Goal: Task Accomplishment & Management: Manage account settings

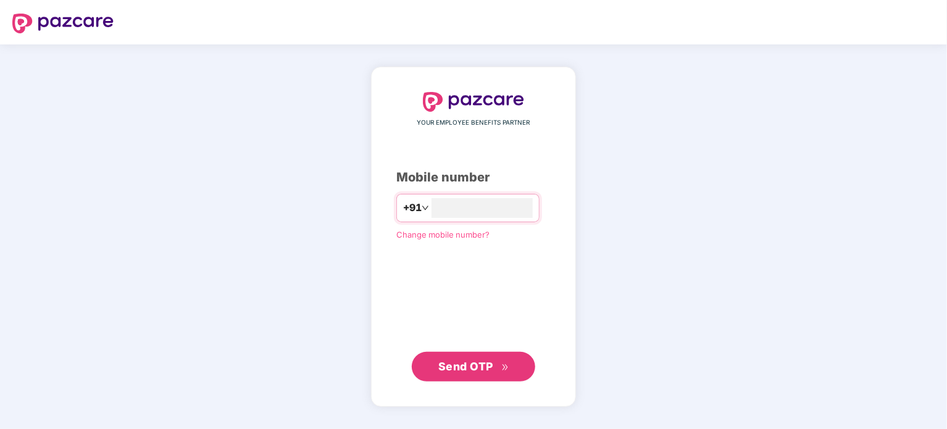
type input "**********"
click at [484, 359] on span "Send OTP" at bounding box center [473, 366] width 71 height 17
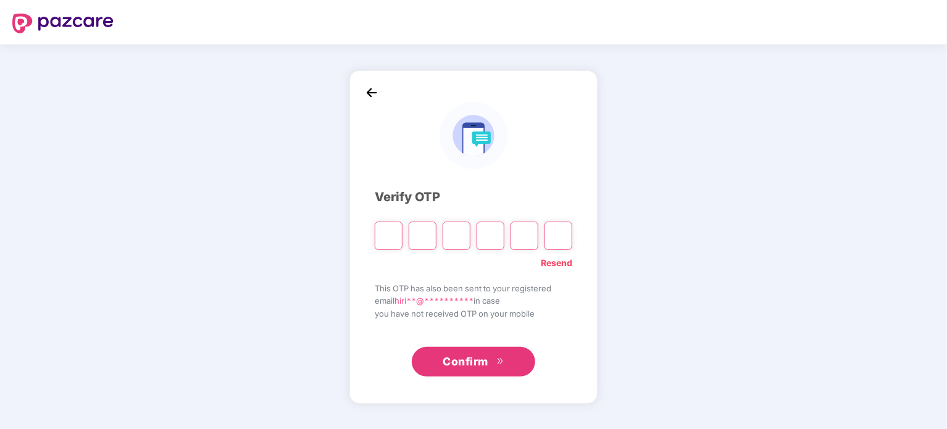
type input "*"
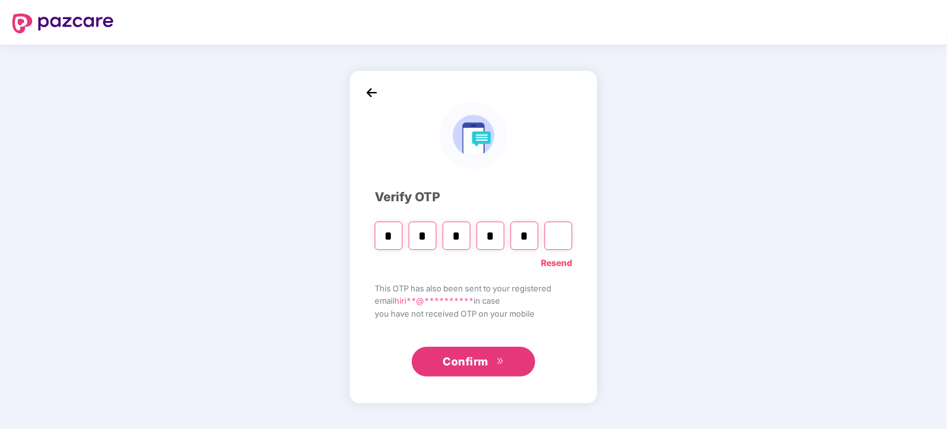
type input "*"
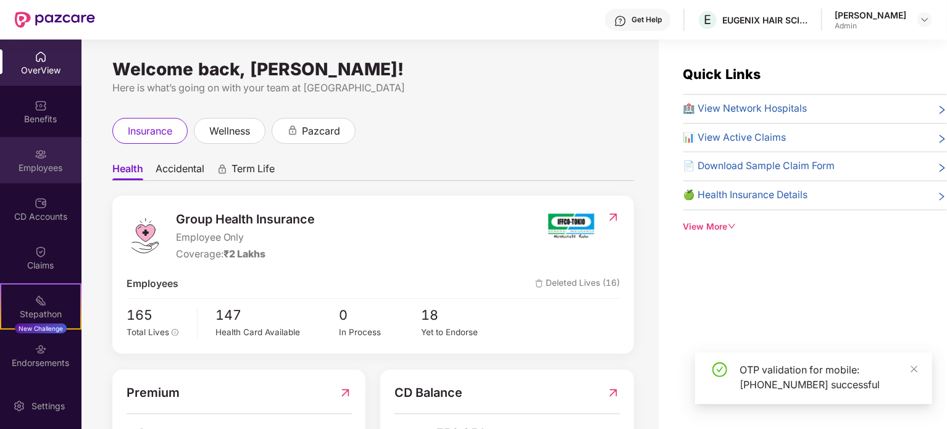
click at [50, 154] on div "Employees" at bounding box center [41, 160] width 82 height 46
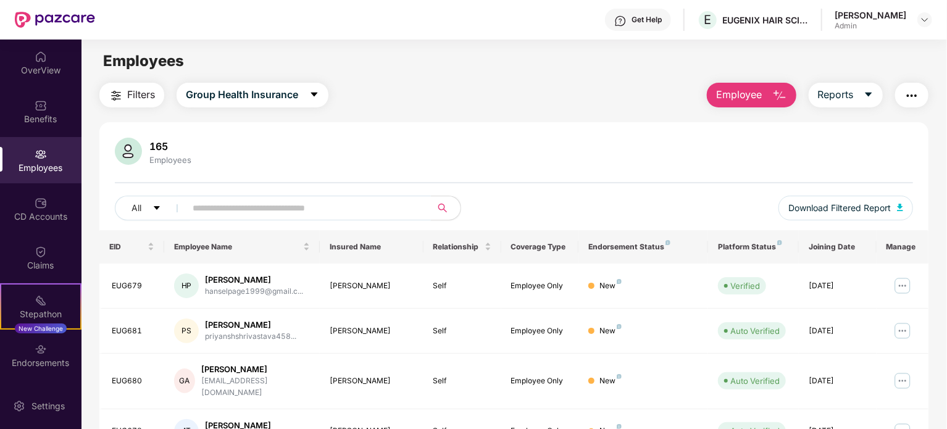
click at [249, 206] on input "text" at bounding box center [304, 208] width 222 height 19
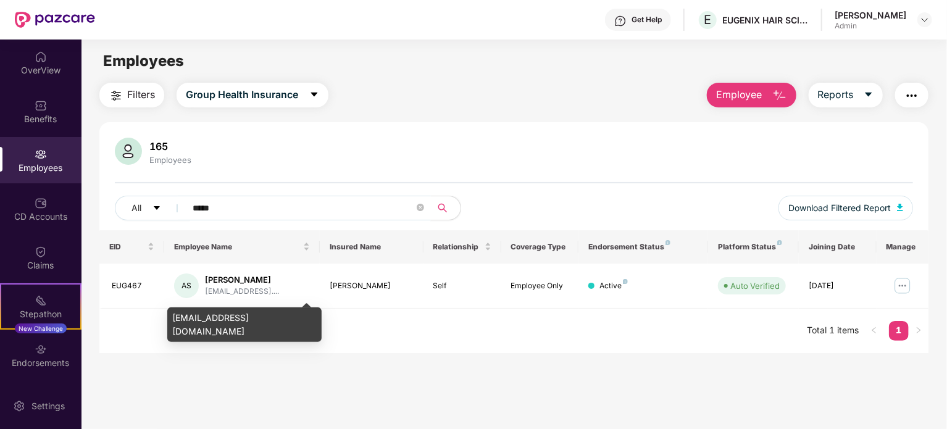
type input "*****"
drag, startPoint x: 174, startPoint y: 317, endPoint x: 298, endPoint y: 323, distance: 124.9
click at [298, 323] on div "asharahamed1995@gmail.com" at bounding box center [244, 325] width 154 height 35
copy div "asharahamed1995@gmail.com"
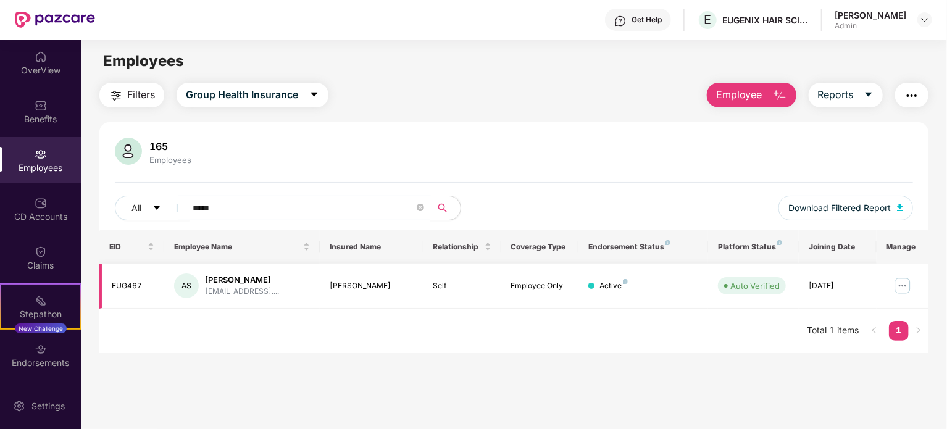
click at [904, 290] on img at bounding box center [903, 286] width 20 height 20
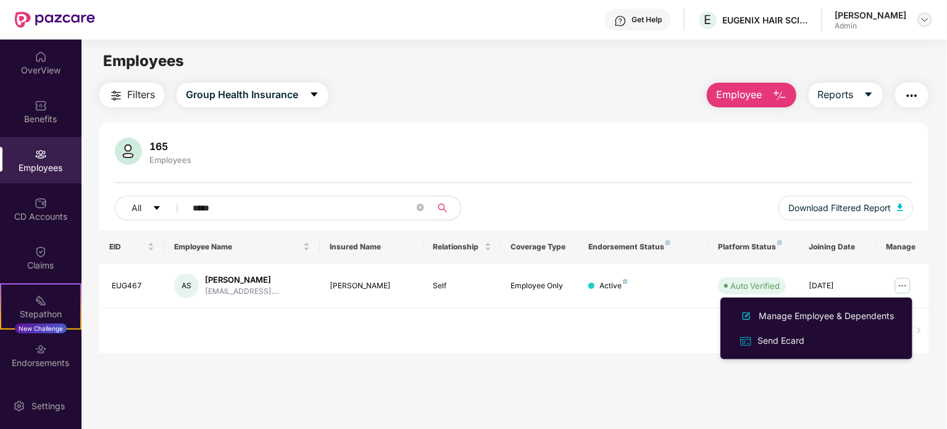
click at [925, 19] on img at bounding box center [925, 20] width 10 height 10
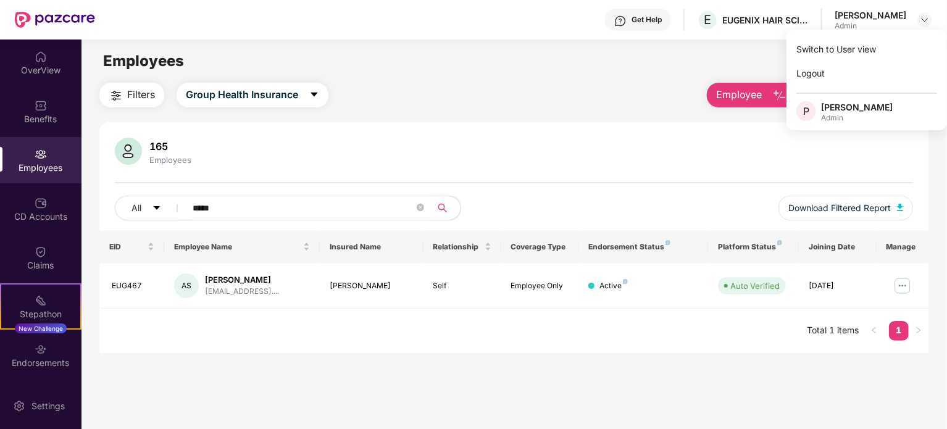
click at [643, 80] on main "Employees Filters Group Health Insurance Employee Reports 165 Employees All ***…" at bounding box center [514, 254] width 865 height 429
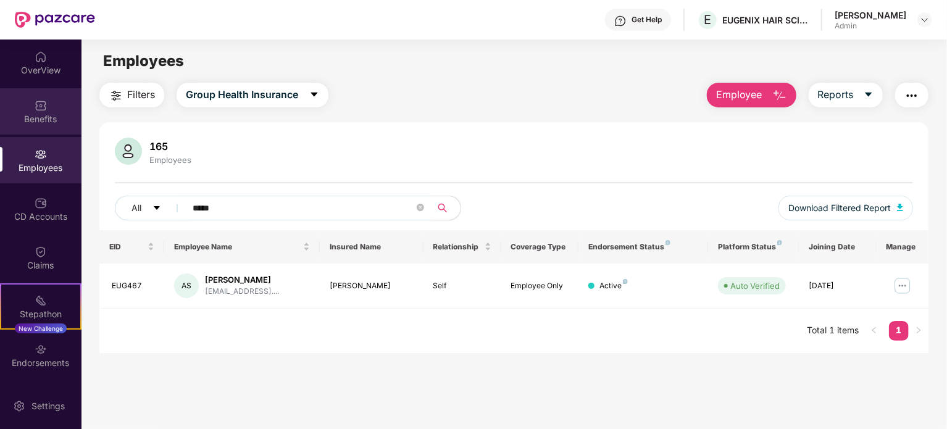
click at [43, 130] on div "Benefits" at bounding box center [41, 111] width 82 height 46
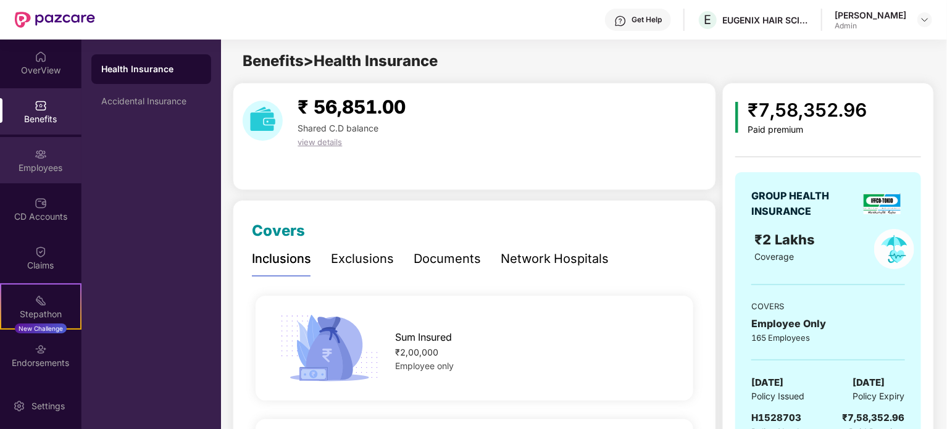
click at [41, 174] on div "Employees" at bounding box center [41, 160] width 82 height 46
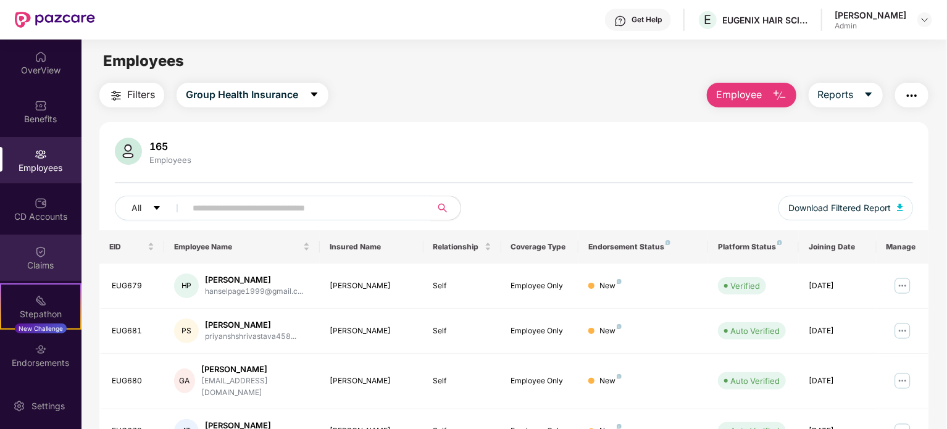
click at [46, 244] on div "Claims" at bounding box center [41, 258] width 82 height 46
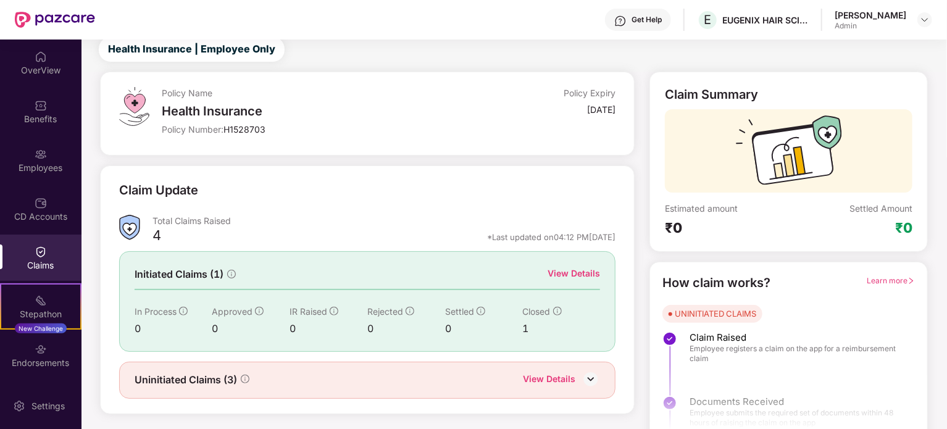
scroll to position [54, 0]
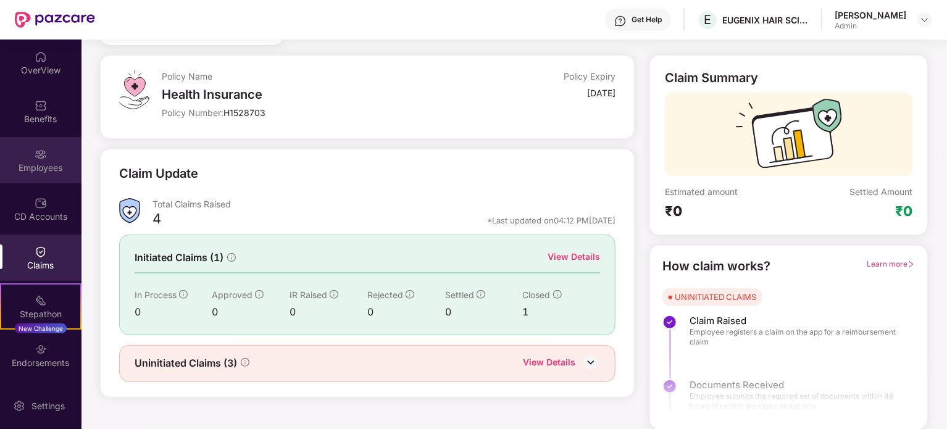
click at [42, 164] on div "Employees" at bounding box center [41, 168] width 82 height 12
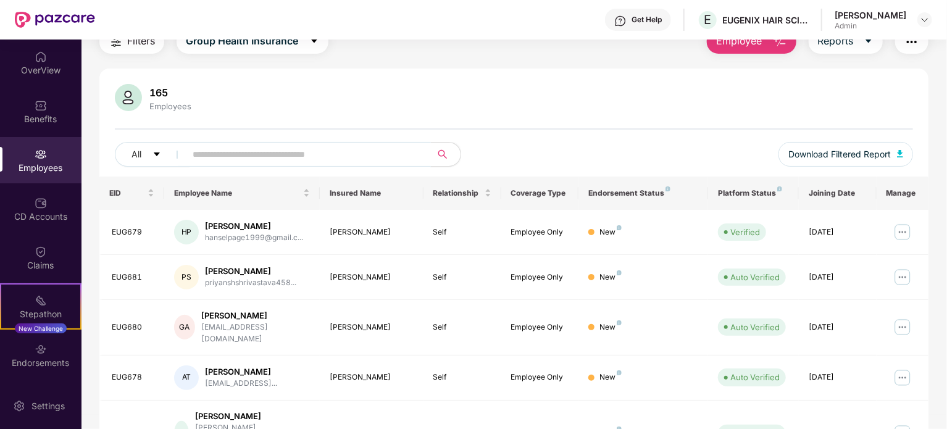
click at [288, 155] on input "text" at bounding box center [304, 154] width 222 height 19
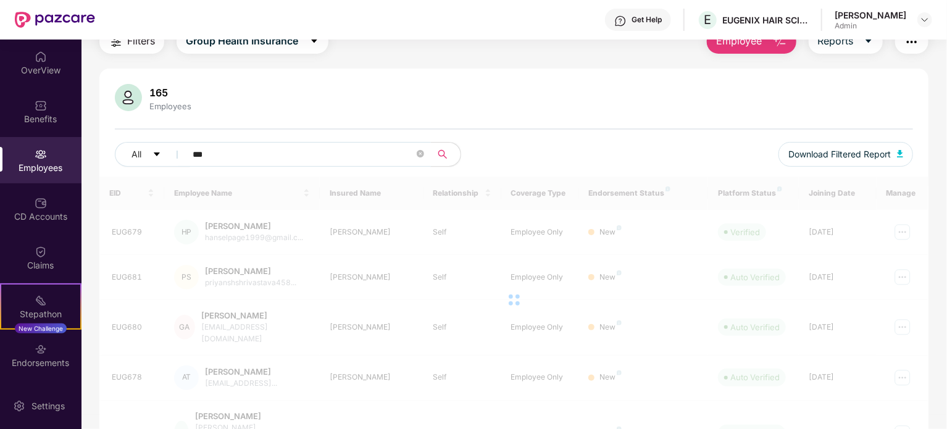
scroll to position [40, 0]
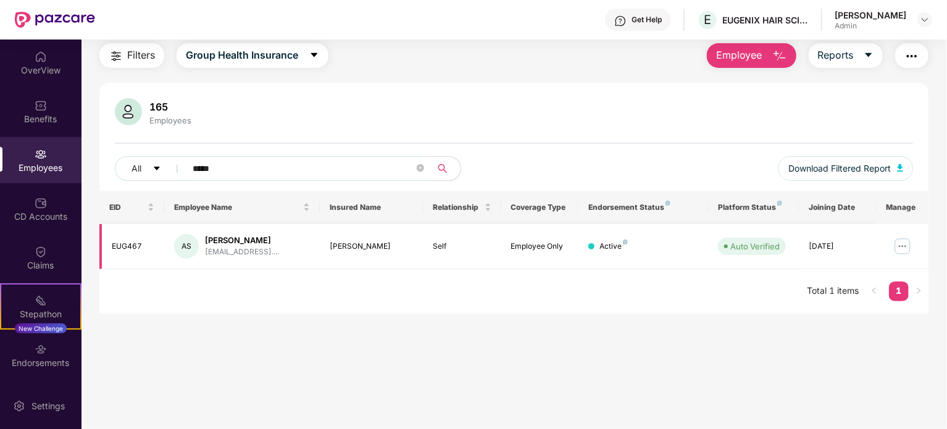
type input "*****"
click at [899, 247] on img at bounding box center [903, 247] width 20 height 20
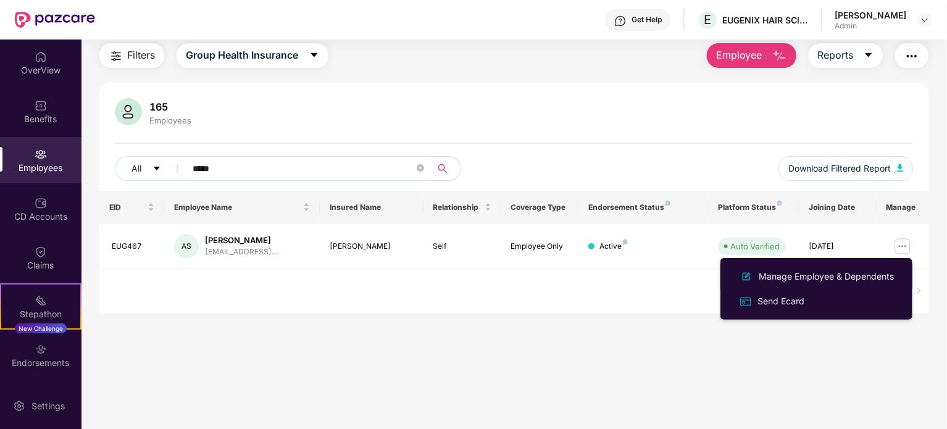
click at [789, 277] on div "Manage Employee & Dependents" at bounding box center [826, 277] width 140 height 14
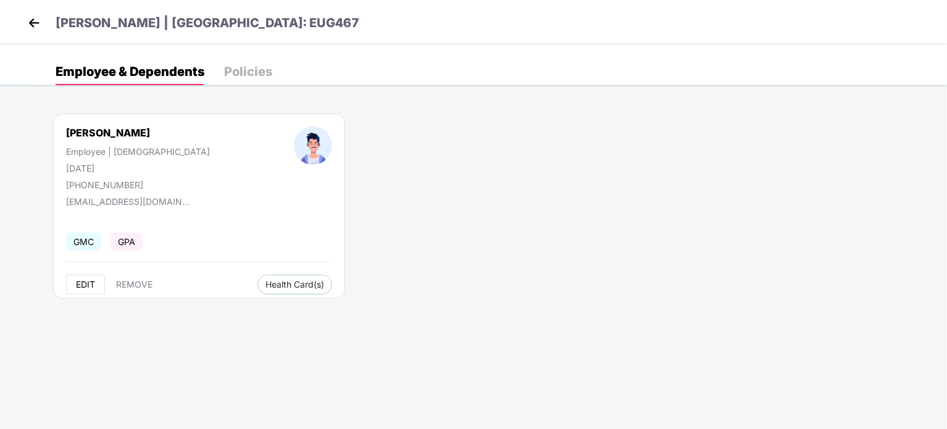
click at [91, 283] on span "EDIT" at bounding box center [85, 285] width 19 height 10
select select "****"
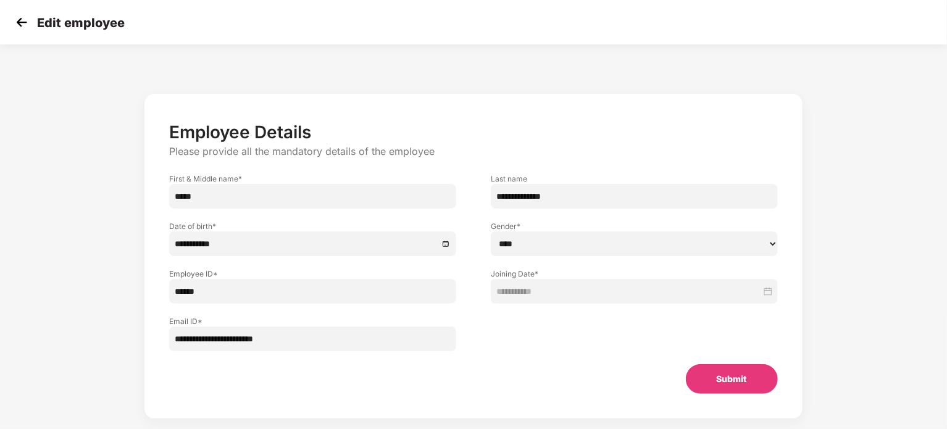
drag, startPoint x: 309, startPoint y: 345, endPoint x: 114, endPoint y: 340, distance: 195.2
click at [114, 340] on div "**********" at bounding box center [473, 269] width 789 height 362
paste input "email"
type input "**********"
click at [719, 379] on button "Submit" at bounding box center [732, 379] width 92 height 30
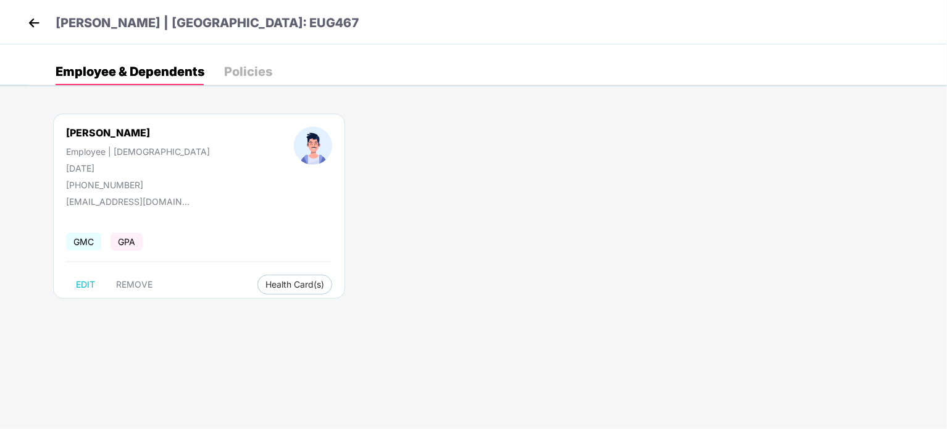
click at [26, 24] on img at bounding box center [34, 23] width 19 height 19
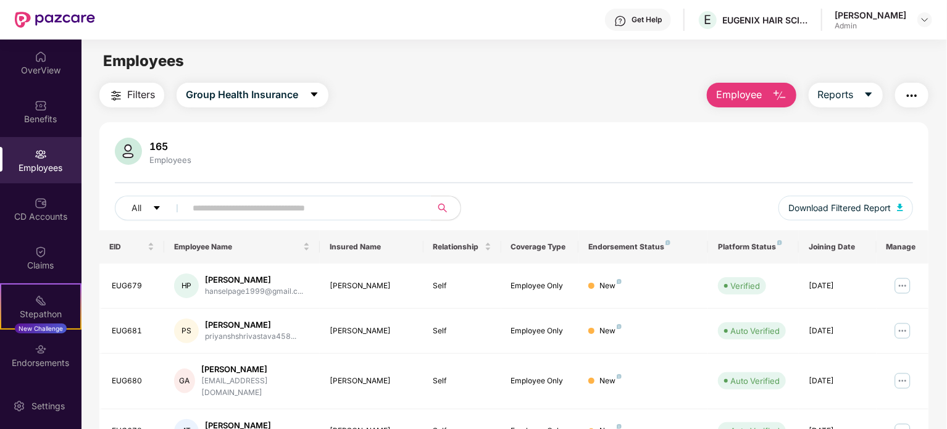
click at [261, 203] on input "text" at bounding box center [304, 208] width 222 height 19
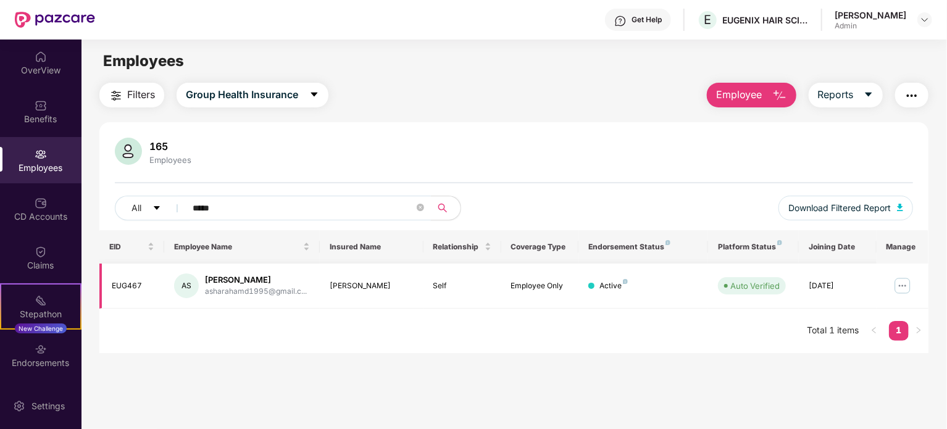
type input "*****"
click at [902, 283] on img at bounding box center [903, 286] width 20 height 20
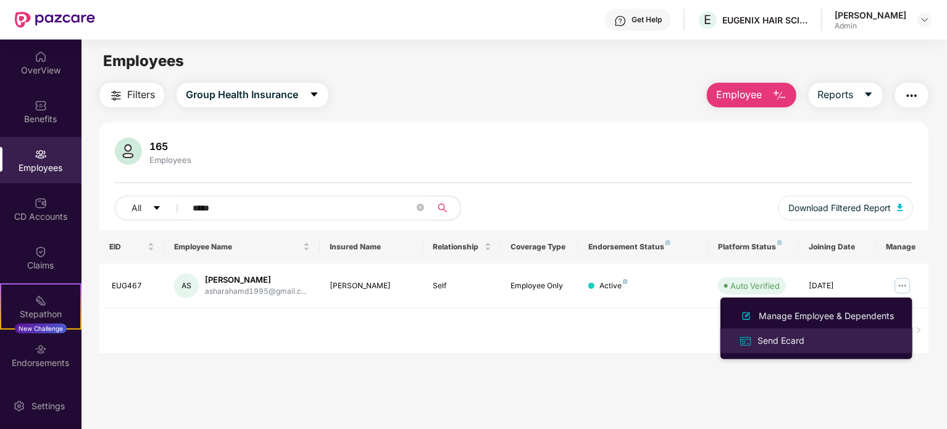
click at [786, 343] on div "Send Ecard" at bounding box center [781, 341] width 52 height 14
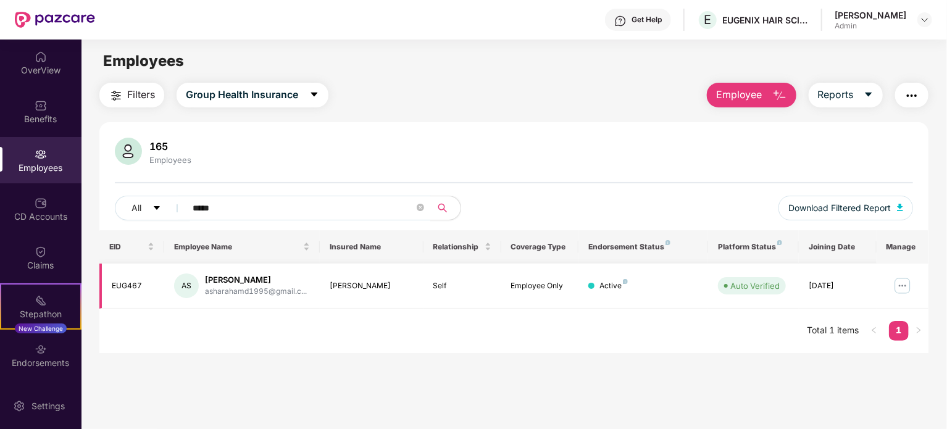
click at [907, 287] on img at bounding box center [903, 286] width 20 height 20
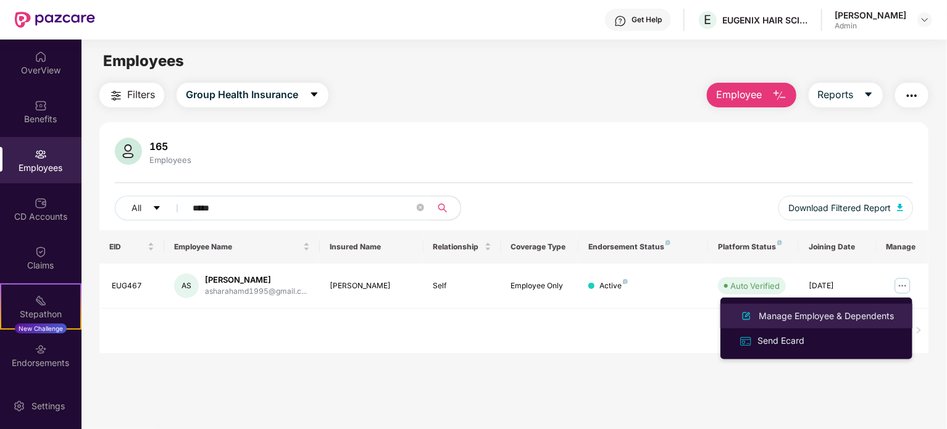
click at [776, 313] on div "Manage Employee & Dependents" at bounding box center [826, 316] width 140 height 14
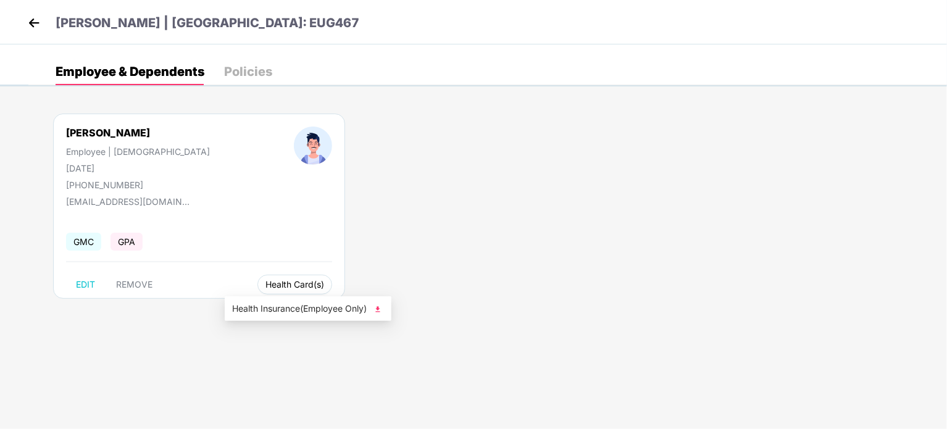
click at [269, 282] on span "Health Card(s)" at bounding box center [295, 285] width 59 height 6
click at [254, 68] on div "Policies" at bounding box center [248, 71] width 48 height 12
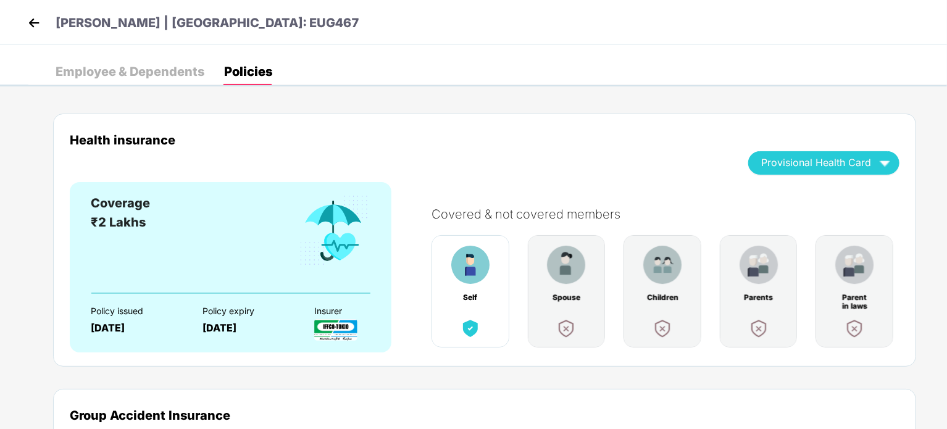
click at [88, 65] on div "Employee & Dependents" at bounding box center [130, 71] width 149 height 12
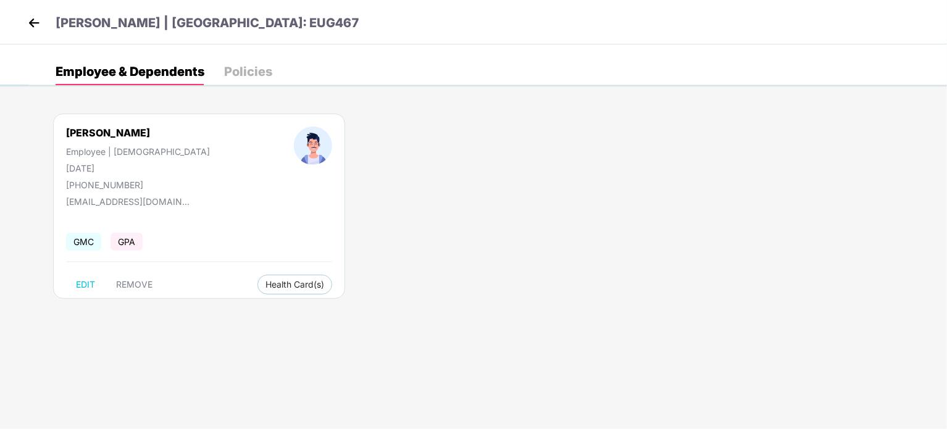
click at [42, 20] on img at bounding box center [34, 23] width 19 height 19
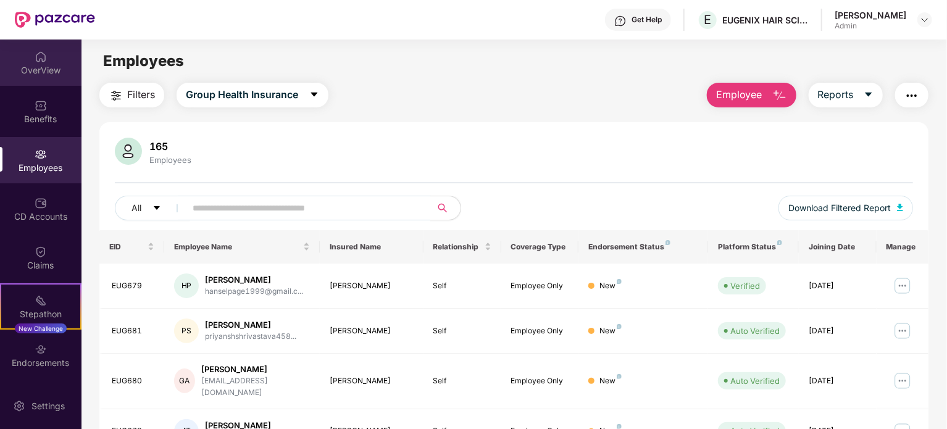
click at [27, 70] on div "OverView" at bounding box center [41, 70] width 82 height 12
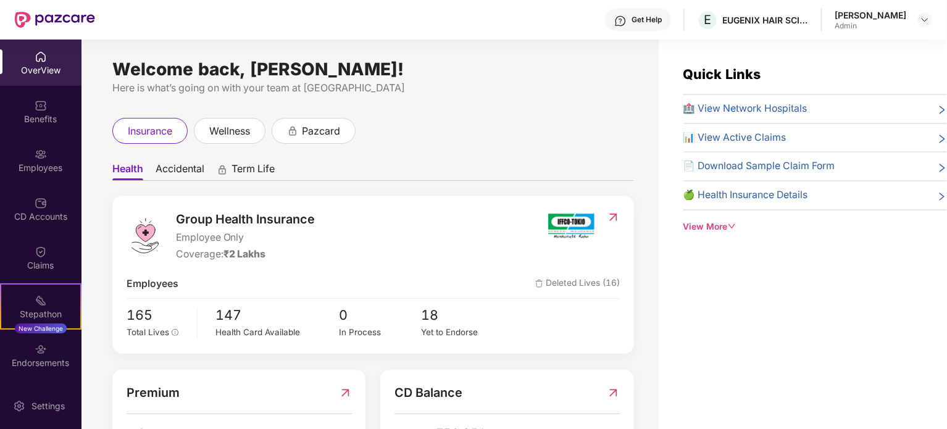
click at [704, 227] on div "View More" at bounding box center [816, 227] width 264 height 14
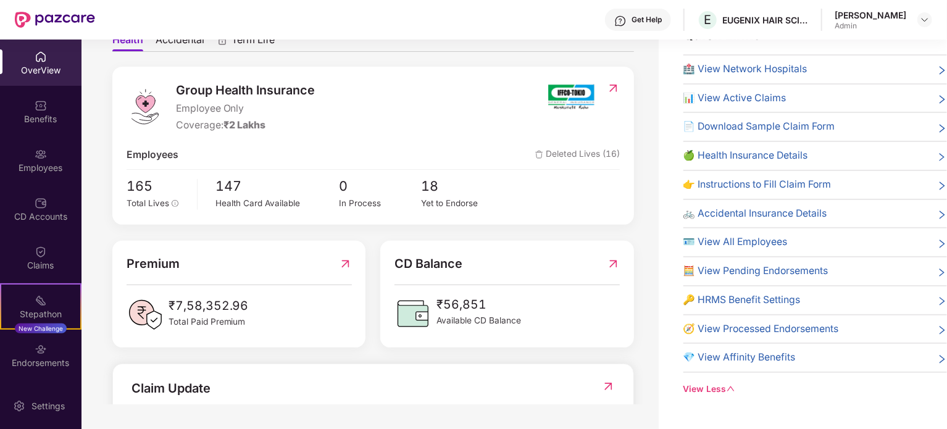
scroll to position [85, 0]
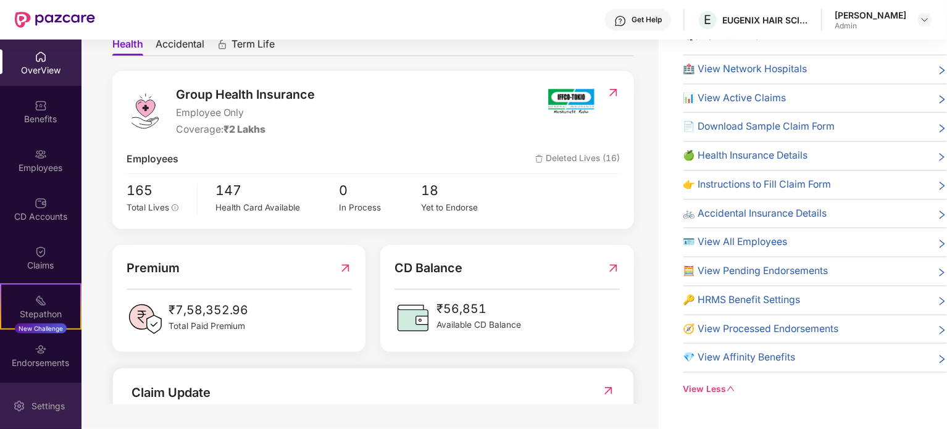
click at [36, 400] on div "Settings" at bounding box center [48, 406] width 41 height 12
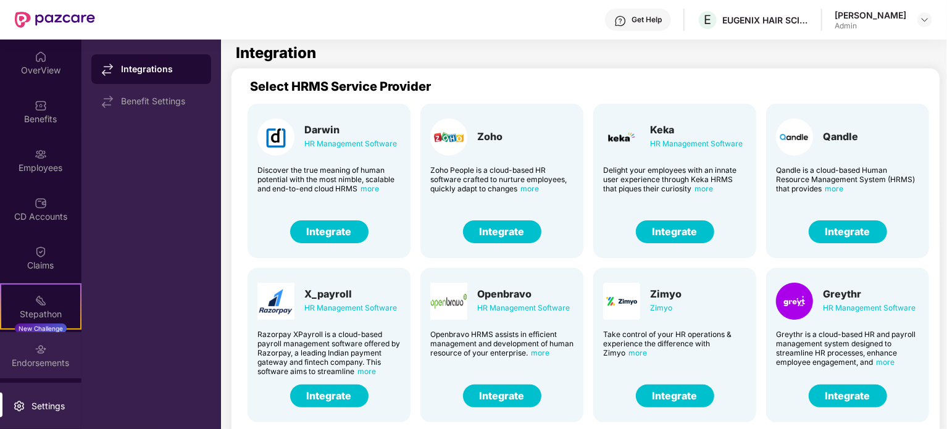
click at [59, 377] on div "Endorsements" at bounding box center [41, 355] width 82 height 46
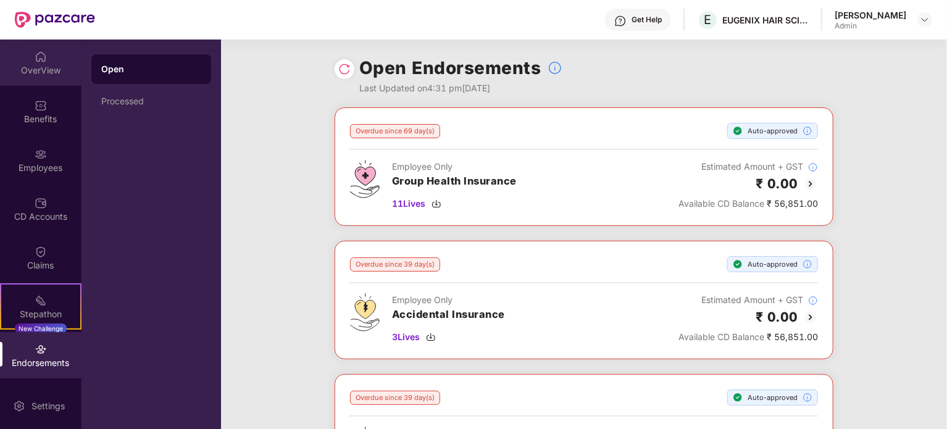
click at [20, 67] on div "OverView" at bounding box center [41, 70] width 82 height 12
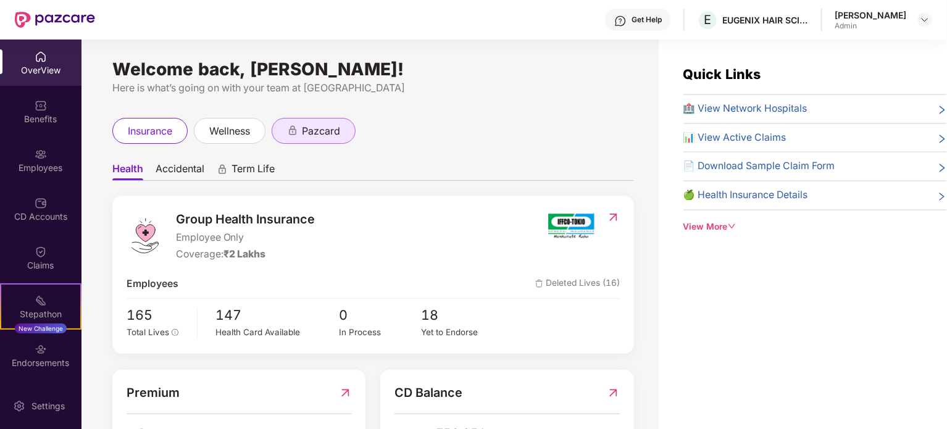
click at [298, 135] on icon "animation" at bounding box center [292, 130] width 11 height 11
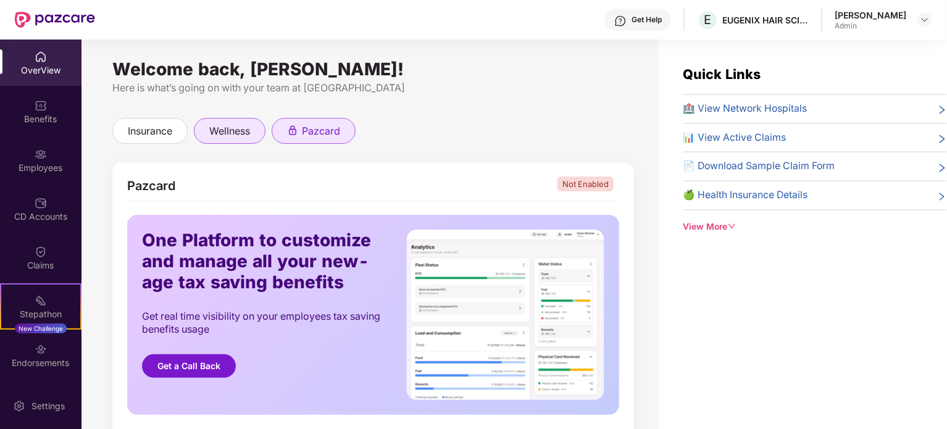
click at [232, 134] on span "wellness" at bounding box center [229, 131] width 41 height 15
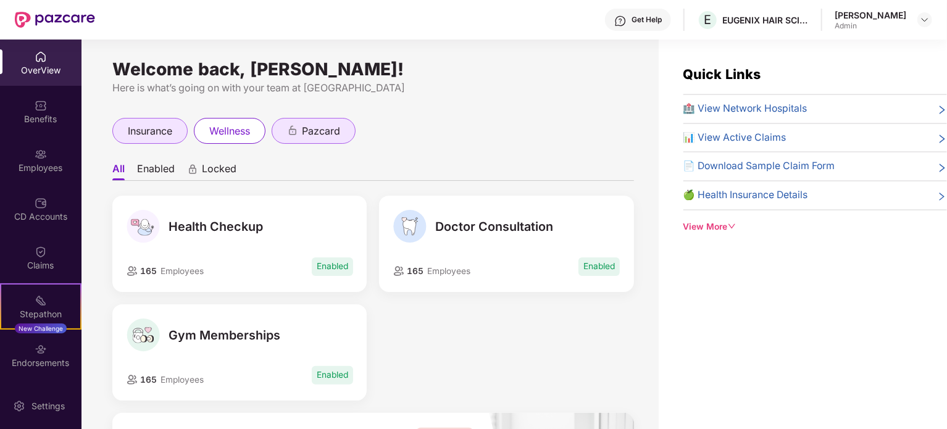
click at [144, 118] on div "insurance" at bounding box center [149, 131] width 75 height 26
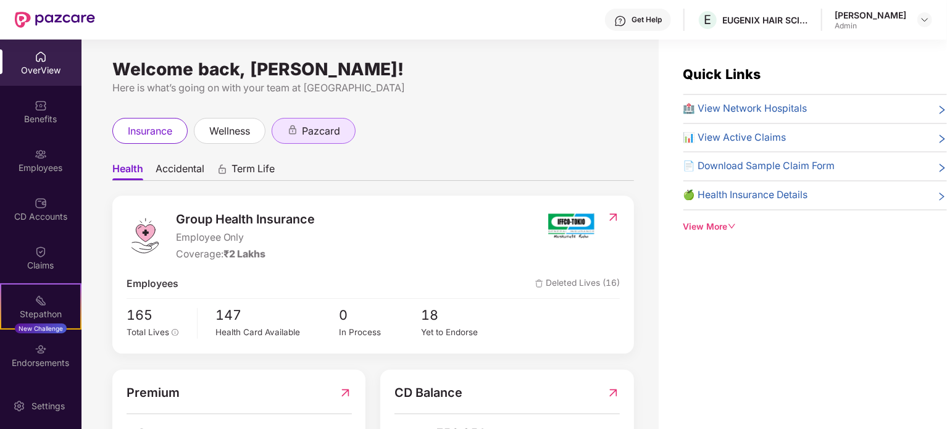
click at [314, 219] on span "Group Health Insurance" at bounding box center [246, 219] width 140 height 19
click at [923, 23] on img at bounding box center [925, 20] width 10 height 10
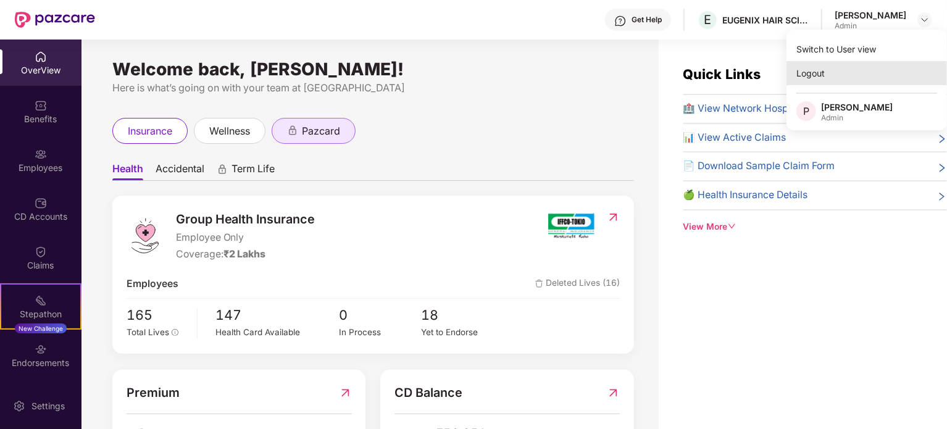
click at [810, 76] on div "Logout" at bounding box center [867, 73] width 161 height 24
